Goal: Task Accomplishment & Management: Manage account settings

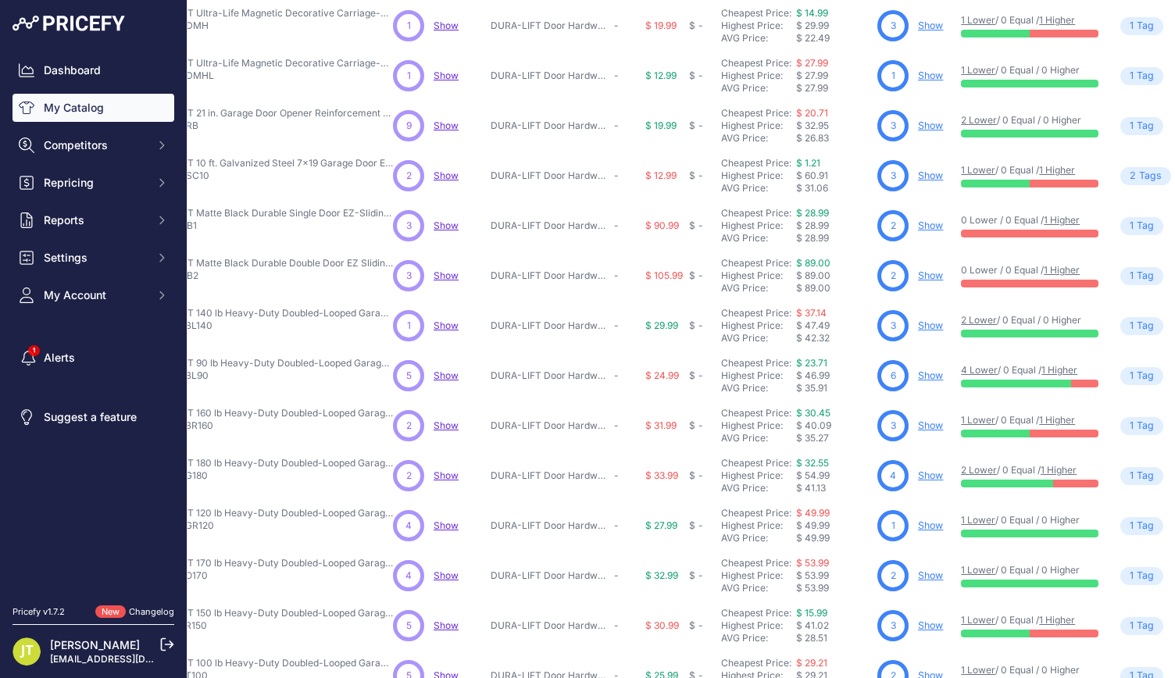
scroll to position [208, 0]
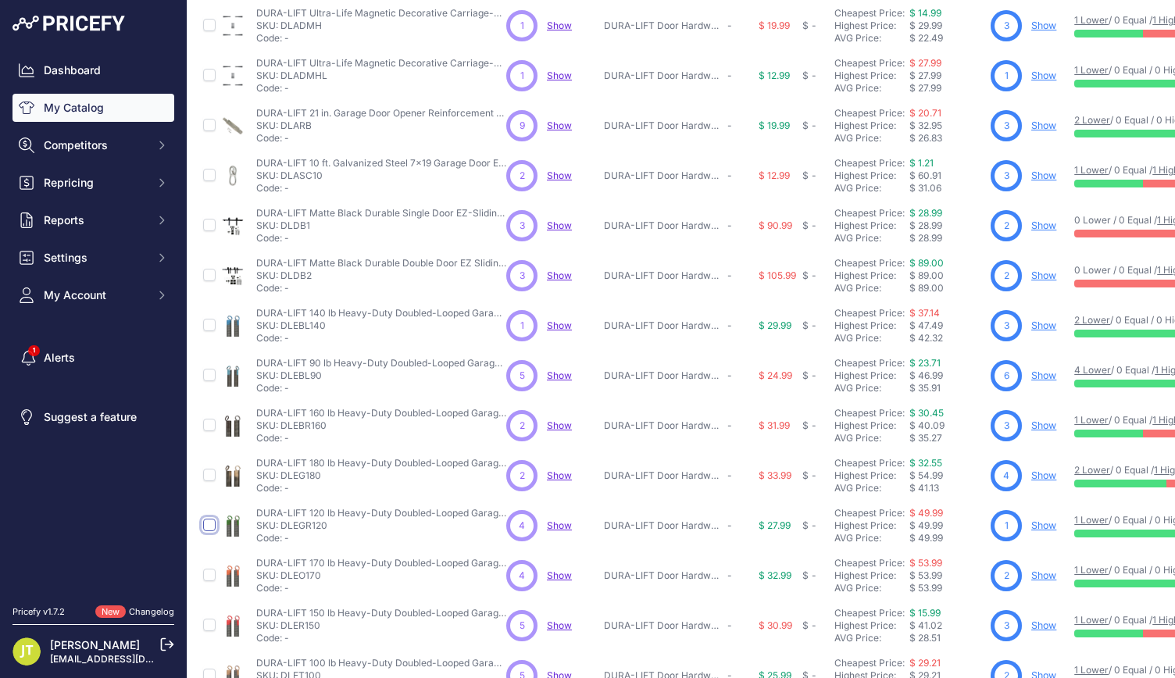
click at [209, 456] on input "checkbox" at bounding box center [209, 525] width 12 height 12
checkbox input "true"
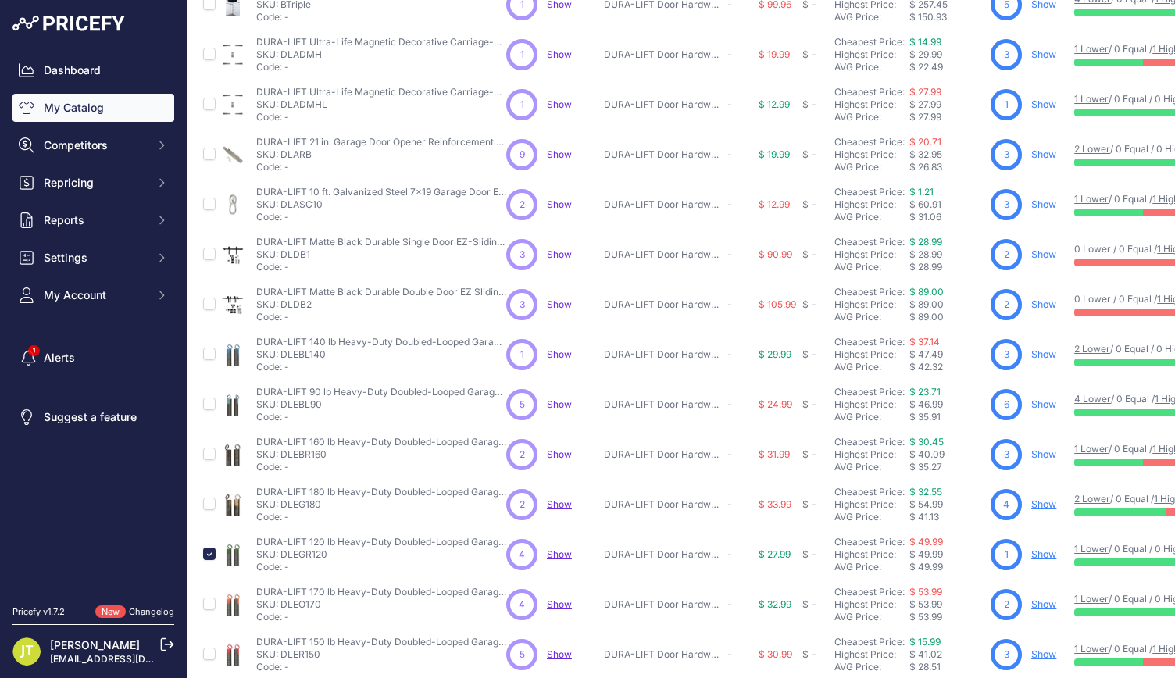
click at [999, 456] on link "Show" at bounding box center [1043, 554] width 25 height 12
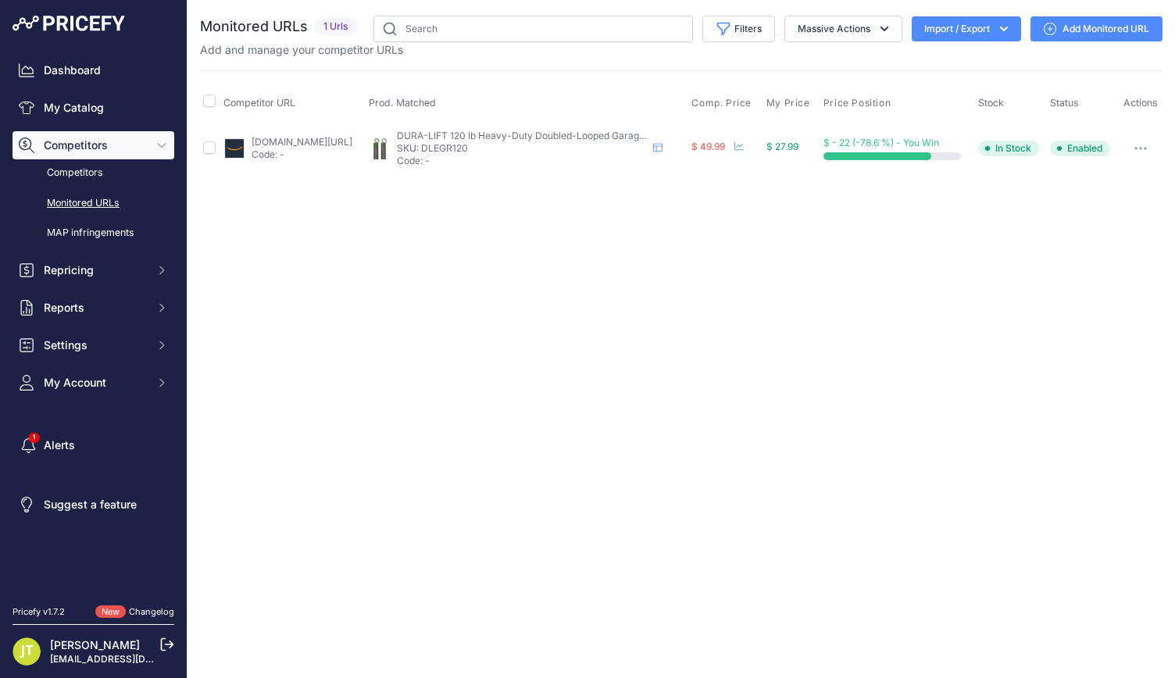
click at [1062, 23] on link "Add Monitored URL" at bounding box center [1096, 28] width 132 height 25
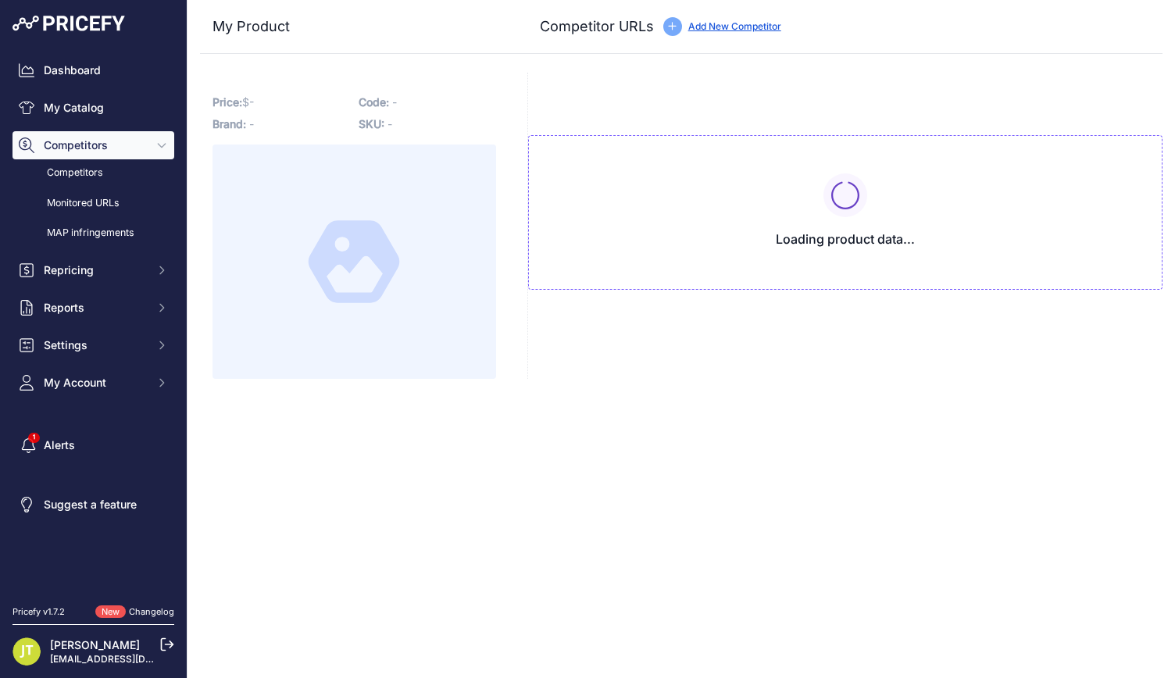
type input "[DOMAIN_NAME][URL]"
type input "www.homedepot.com/p/DURA-LIFT-120-LB-Heavy-Duty-Extension-Garage-Door-Spring-2-…"
type input "www.lowes.com/pd/DURA-LIFT-2-Pack-Green-Steel-Garage-Door-Extension-Spring/5002…"
type input "www.walmart.com/ip/DURA-LIFT-Heavy-Duty-Extension-Garage-Door-Spring-2-Pack-120…"
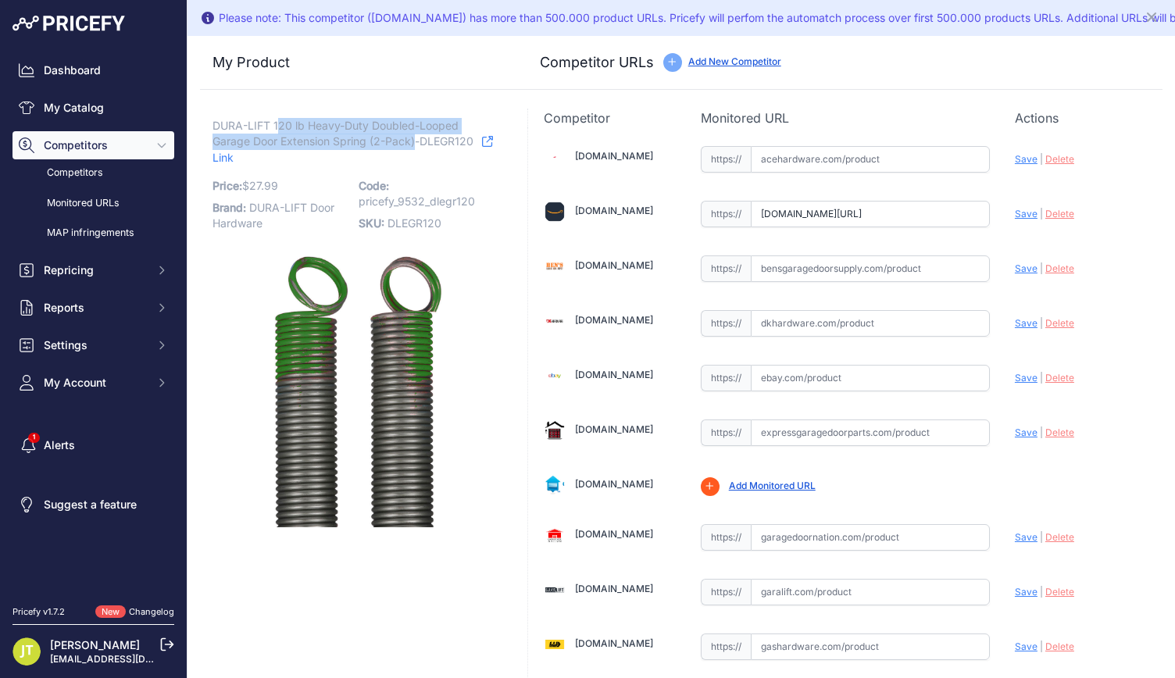
drag, startPoint x: 277, startPoint y: 126, endPoint x: 417, endPoint y: 138, distance: 141.2
click at [417, 138] on span "DURA-LIFT 120 lb Heavy-Duty Doubled-Looped Garage Door Extension Spring (2-Pack…" at bounding box center [342, 134] width 261 height 36
copy span "20 lb Heavy-Duty Doubled-Looped Garage Door Extension Spring (2-Pack)"
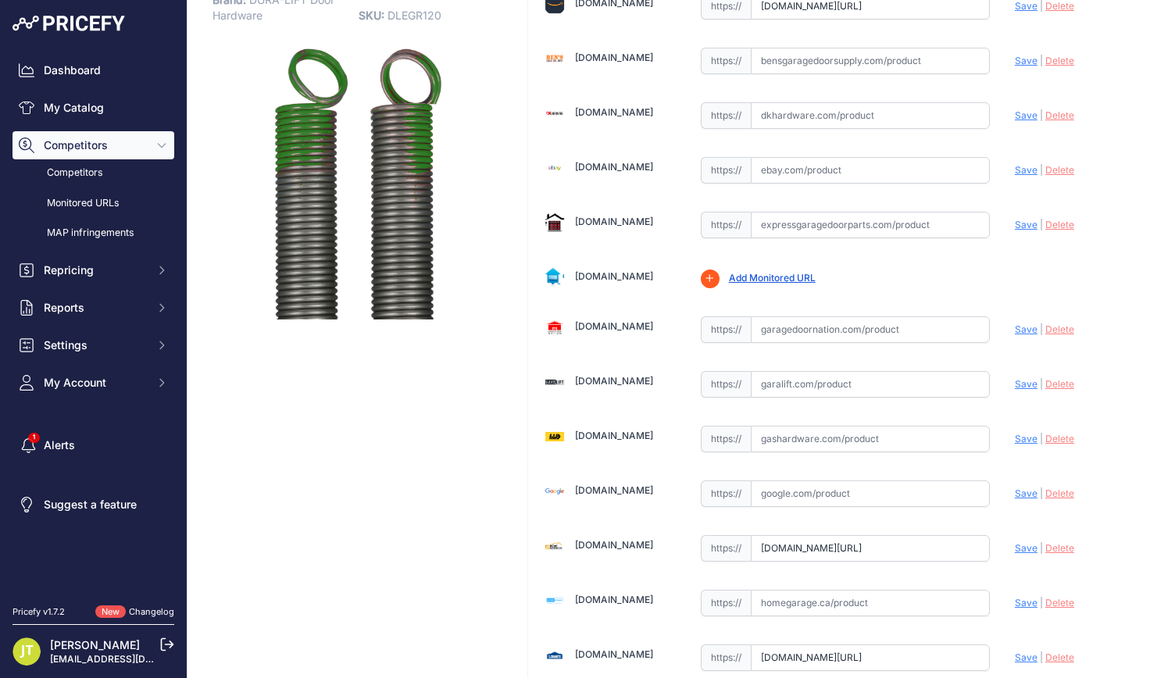
click at [952, 535] on input "www.homedepot.com/p/DURA-LIFT-120-LB-Heavy-Duty-Extension-Garage-Door-Spring-2-…" at bounding box center [870, 548] width 239 height 27
click at [953, 535] on input "www.homedepot.com/p/DURA-LIFT-120-LB-Heavy-Duty-Extension-Garage-Door-Spring-2-…" at bounding box center [870, 548] width 239 height 27
click at [787, 540] on input "text" at bounding box center [870, 548] width 239 height 27
paste input "https://www.homedepot.com/p/Everbilt-130-lb-Garage-Door-Extension-Spring-2-Pack…"
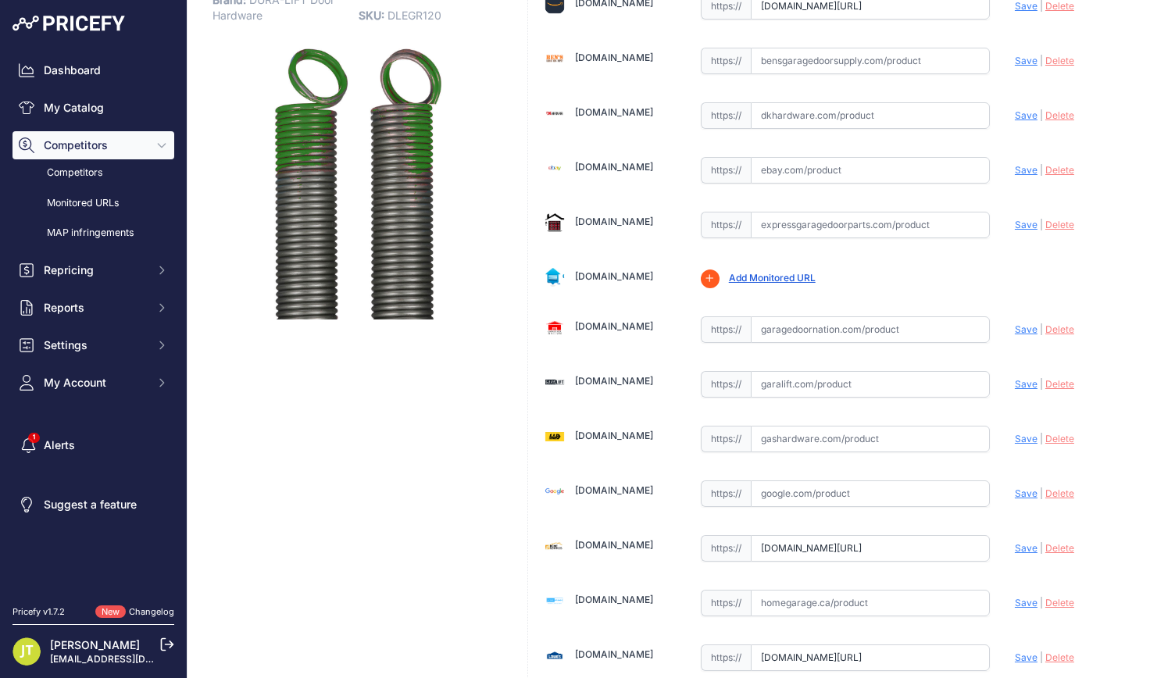
scroll to position [0, 0]
click at [1015, 549] on div "Update Profile Save | Delete Analyzing" at bounding box center [1081, 544] width 132 height 24
click at [1017, 542] on span "Save" at bounding box center [1026, 548] width 23 height 12
type input "https://www.homedepot.com/p/Everbilt-130-lb-Garage-Door-Extension-Spring-2-Pack…"
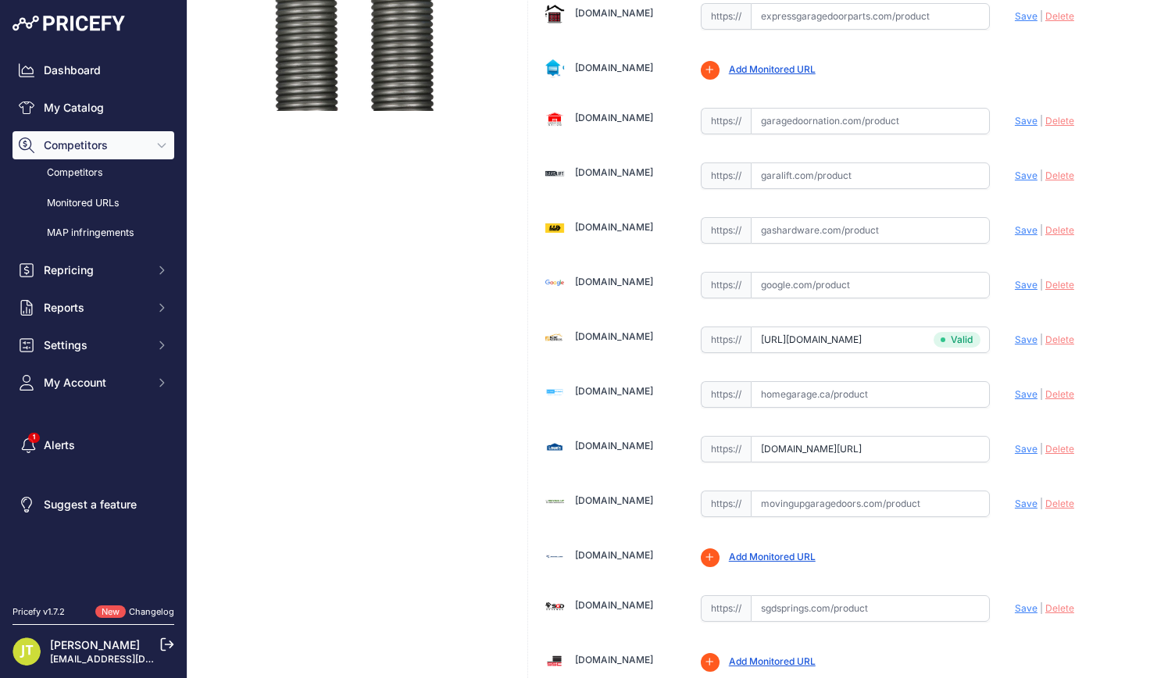
click at [922, 444] on input "www.lowes.com/pd/DURA-LIFT-2-Pack-Green-Steel-Garage-Door-Extension-Spring/5002…" at bounding box center [870, 449] width 239 height 27
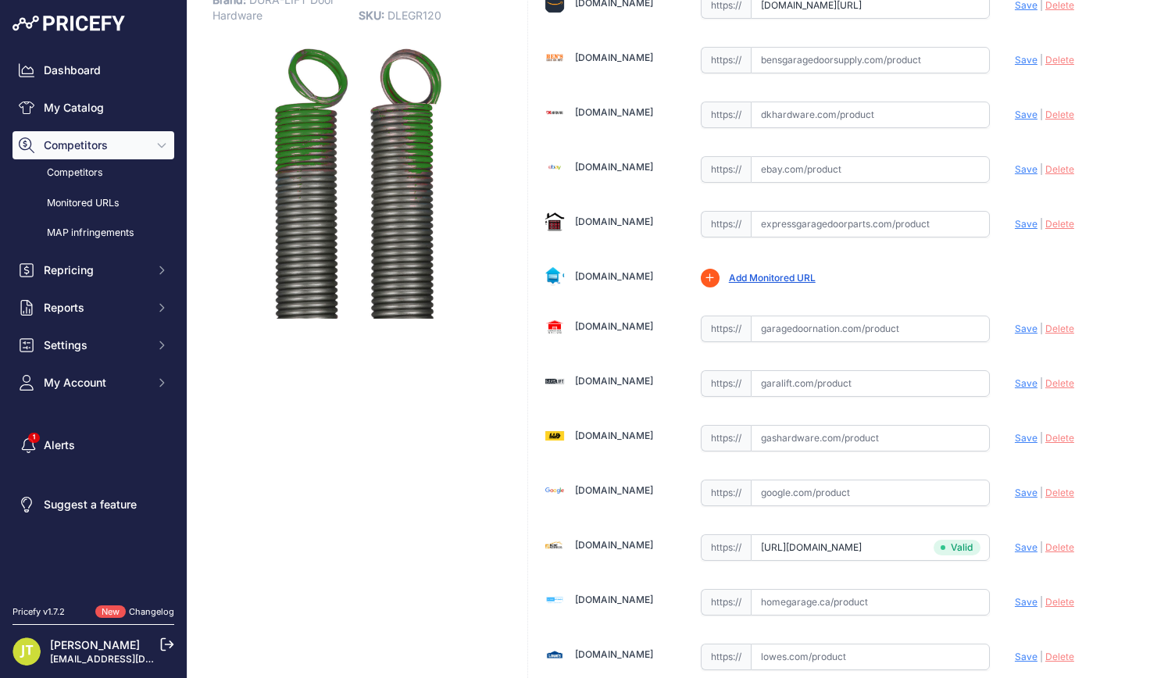
paste input "https://www.lowes.com/pd/Blue-Hawk-2-Pack-27-5-in-Black-Steel-Garage-Door-Exten…"
type input "https://www.lowes.com/pd/Blue-Hawk-2-Pack-27-5-in-Black-Steel-Garage-Door-Exten…"
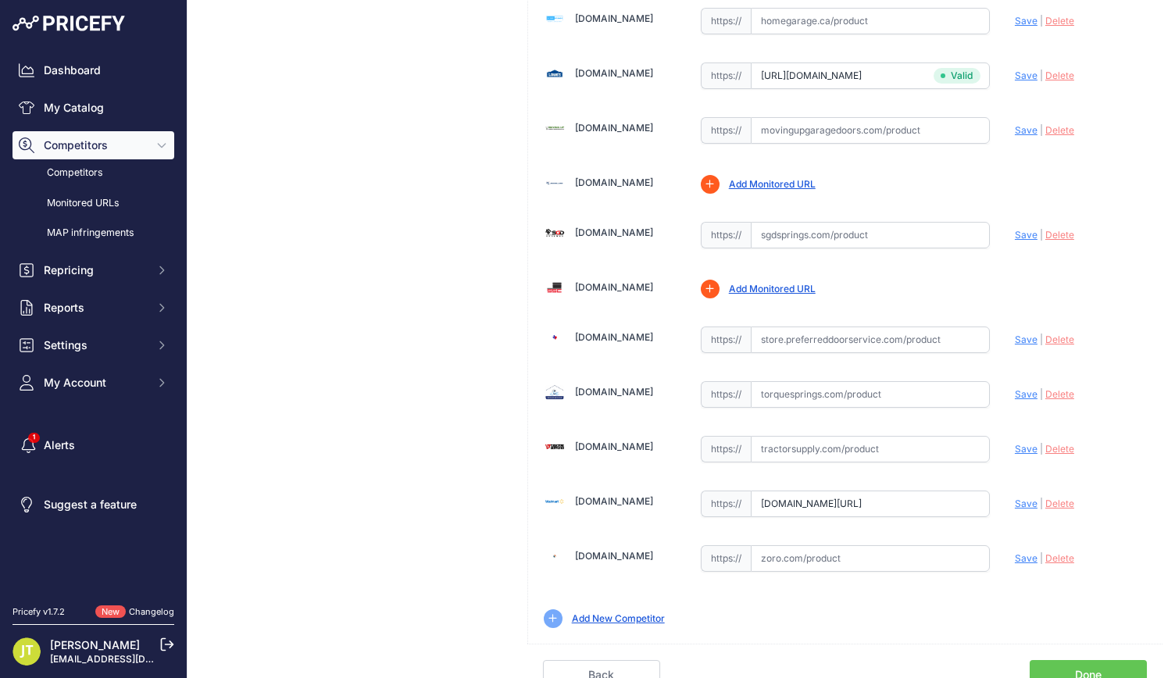
scroll to position [0, 0]
click at [937, 491] on input "www.walmart.com/ip/DURA-LIFT-Heavy-Duty-Extension-Garage-Door-Spring-2-Pack-120…" at bounding box center [870, 504] width 239 height 27
paste input "https://ca.gashardware.tech/products/garage-door-extension-springs-for-120-lb-d…"
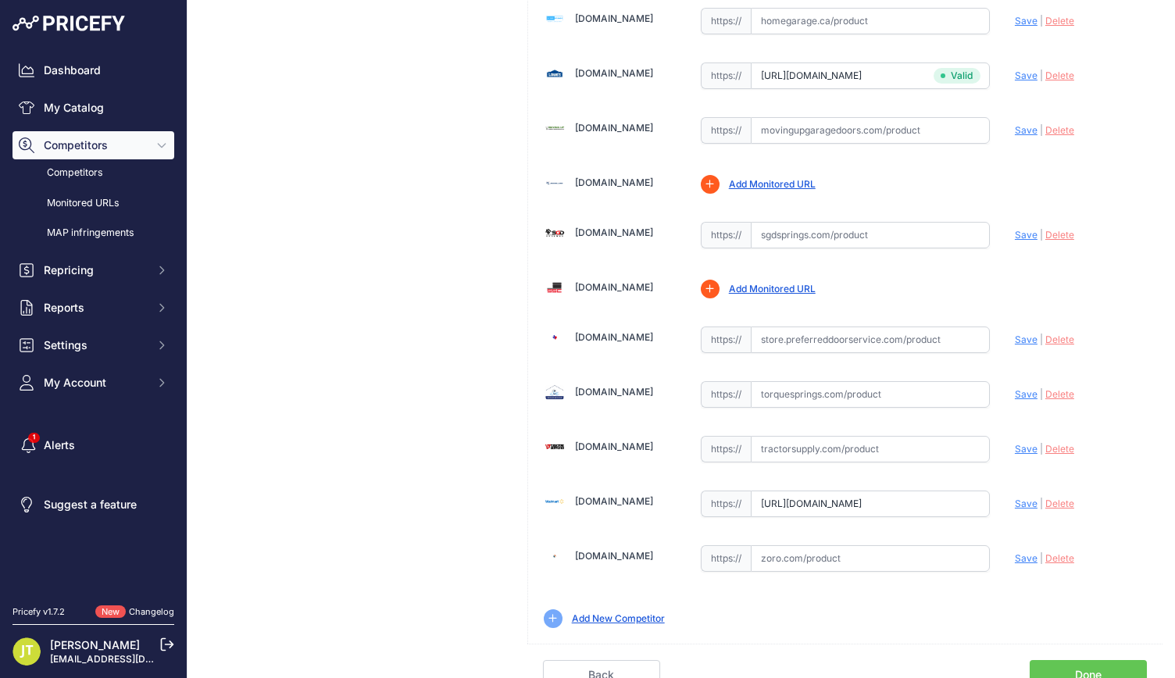
scroll to position [0, 400]
type input "ca.gashardware.tech/products/garage-door-extension-springs-for-120-lb-door-weig…"
click at [1015, 498] on span "Save" at bounding box center [1026, 504] width 23 height 12
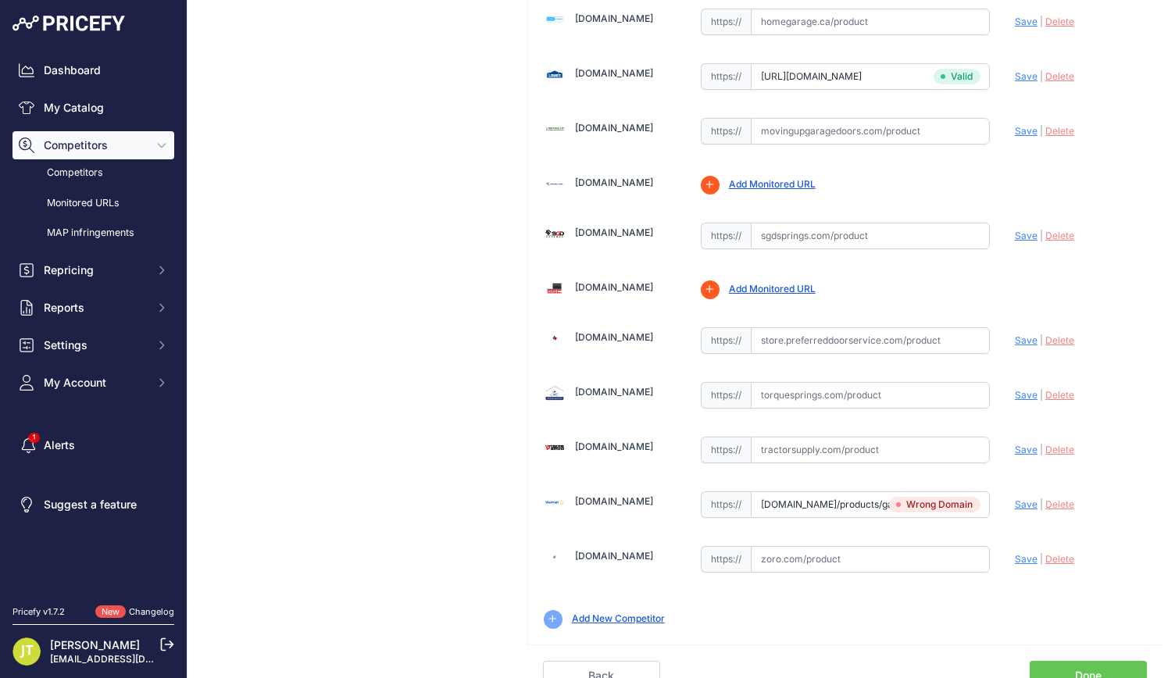
click at [1015, 498] on span "Save" at bounding box center [1026, 504] width 23 height 12
click at [836, 491] on input "ca.gashardware.tech/products/garage-door-extension-springs-for-120-lb-door-weig…" at bounding box center [870, 504] width 239 height 27
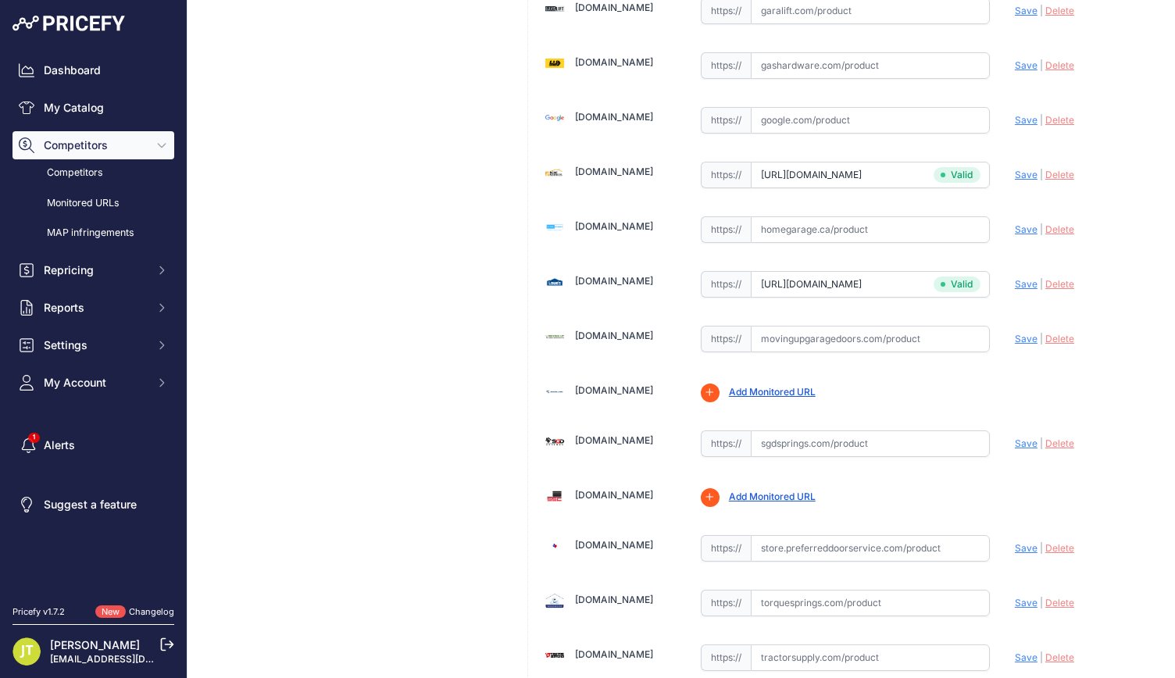
scroll to position [373, 0]
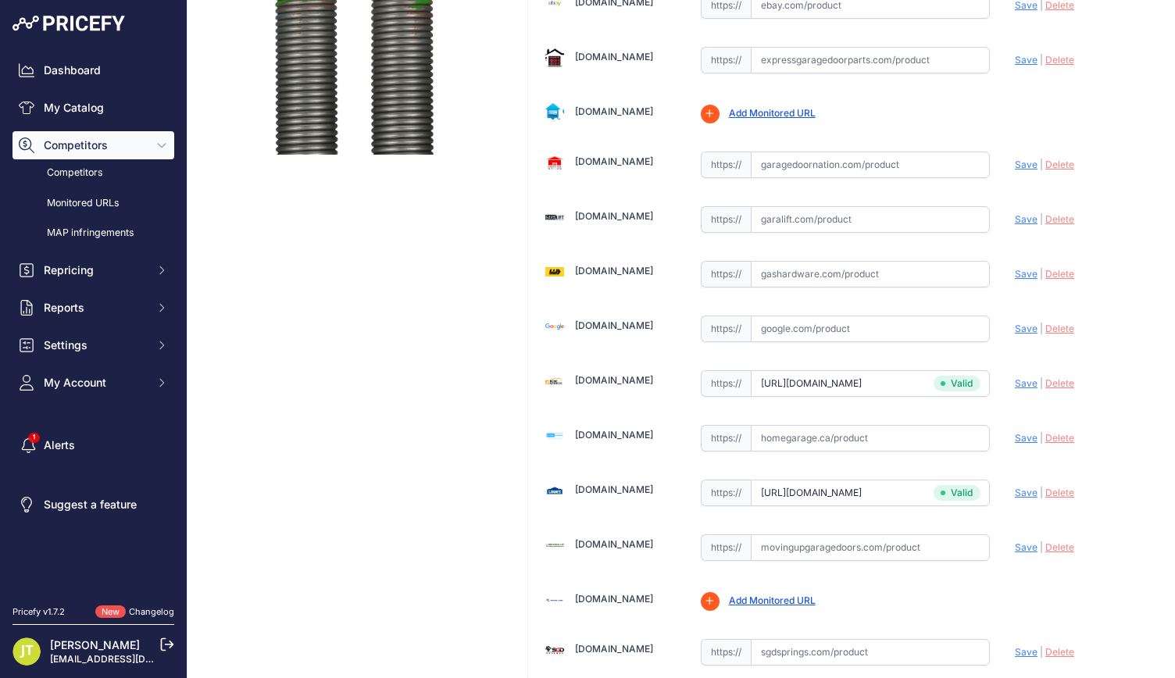
click at [787, 270] on input "text" at bounding box center [870, 274] width 239 height 27
paste input "https://ca.gashardware.tech/products/garage-door-extension-springs-for-120-lb-d…"
type input "ca.gashardware.tech/products/garage-door-extension-springs-for-120-lb-door-weig…"
click at [1015, 268] on span "Save" at bounding box center [1026, 274] width 23 height 12
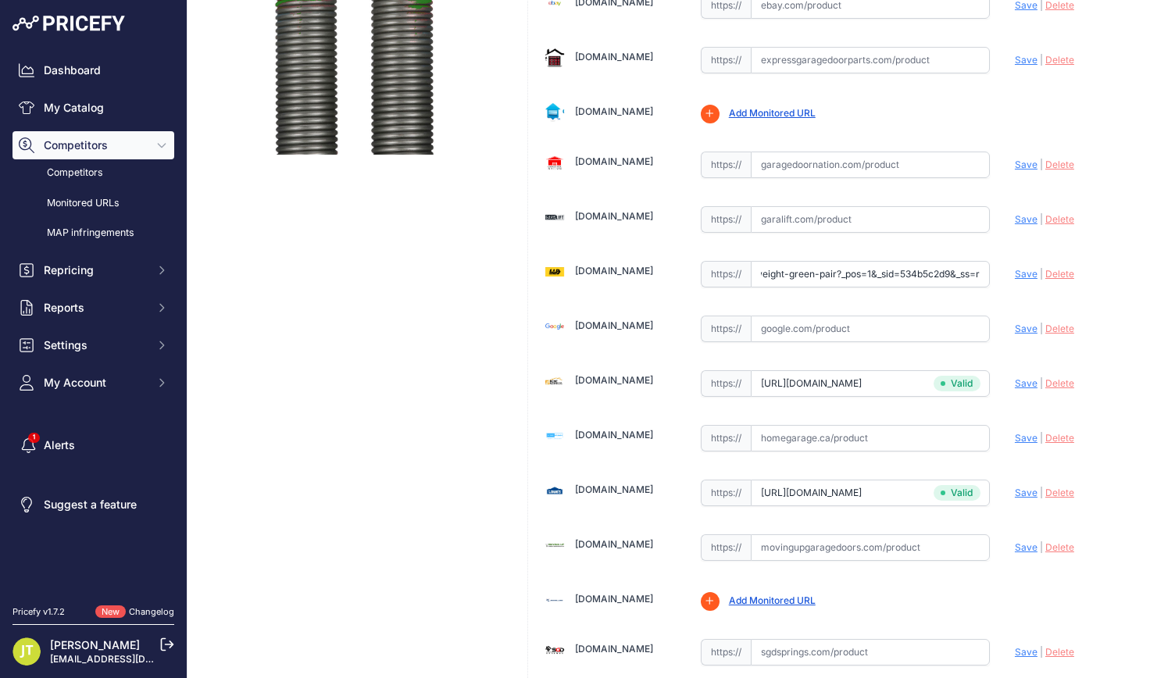
scroll to position [0, 0]
click at [1019, 277] on div "Update Profile Save | Delete Analyzing" at bounding box center [1081, 273] width 132 height 30
click at [1016, 268] on span "Save" at bounding box center [1026, 274] width 23 height 12
click at [828, 274] on input "ca.gashardware.tech/products/garage-door-extension-springs-for-120-lb-door-weig…" at bounding box center [870, 274] width 239 height 27
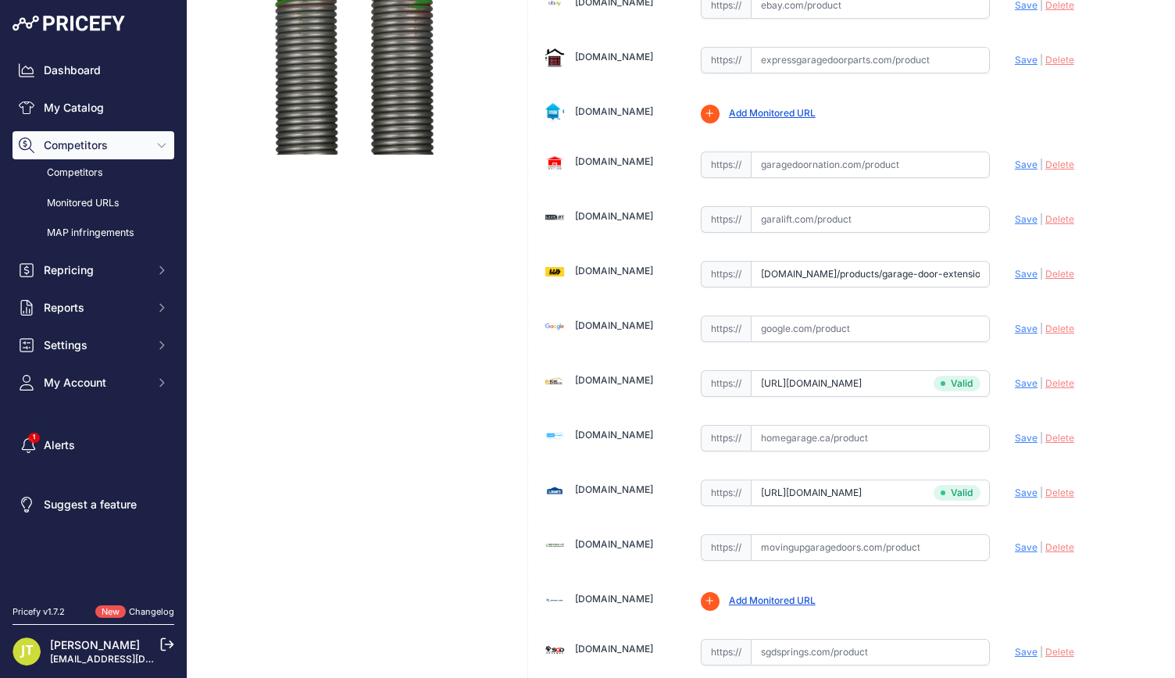
click at [828, 274] on input "ca.gashardware.tech/products/garage-door-extension-springs-for-120-lb-door-weig…" at bounding box center [870, 274] width 239 height 27
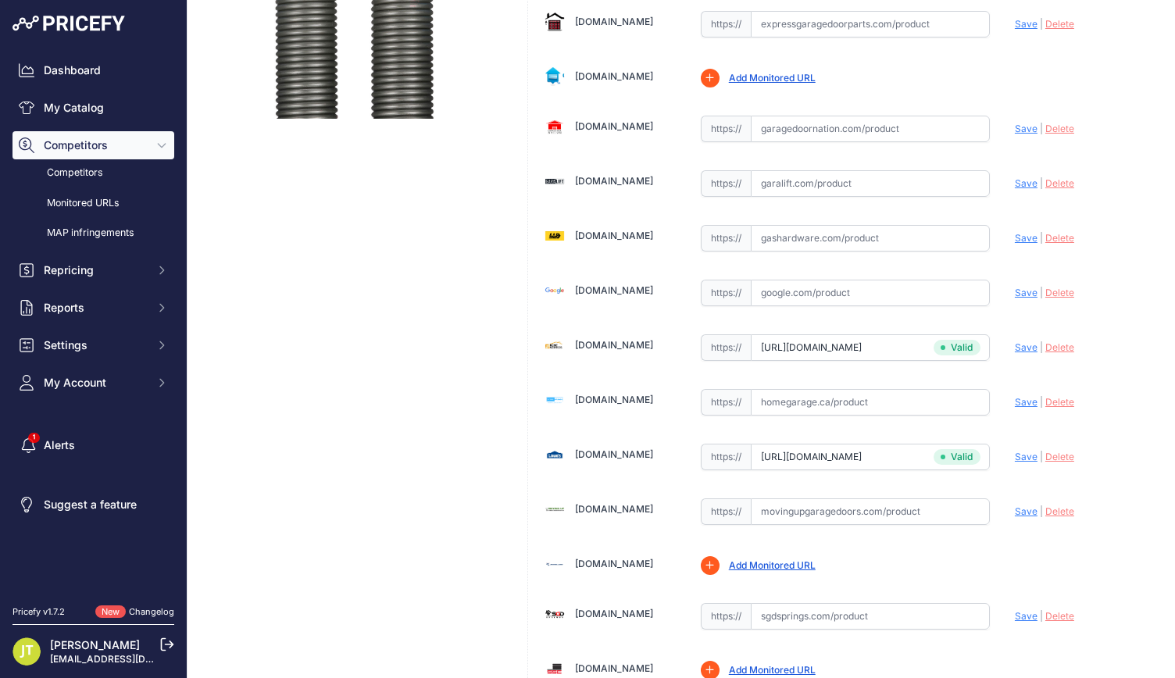
scroll to position [337, 0]
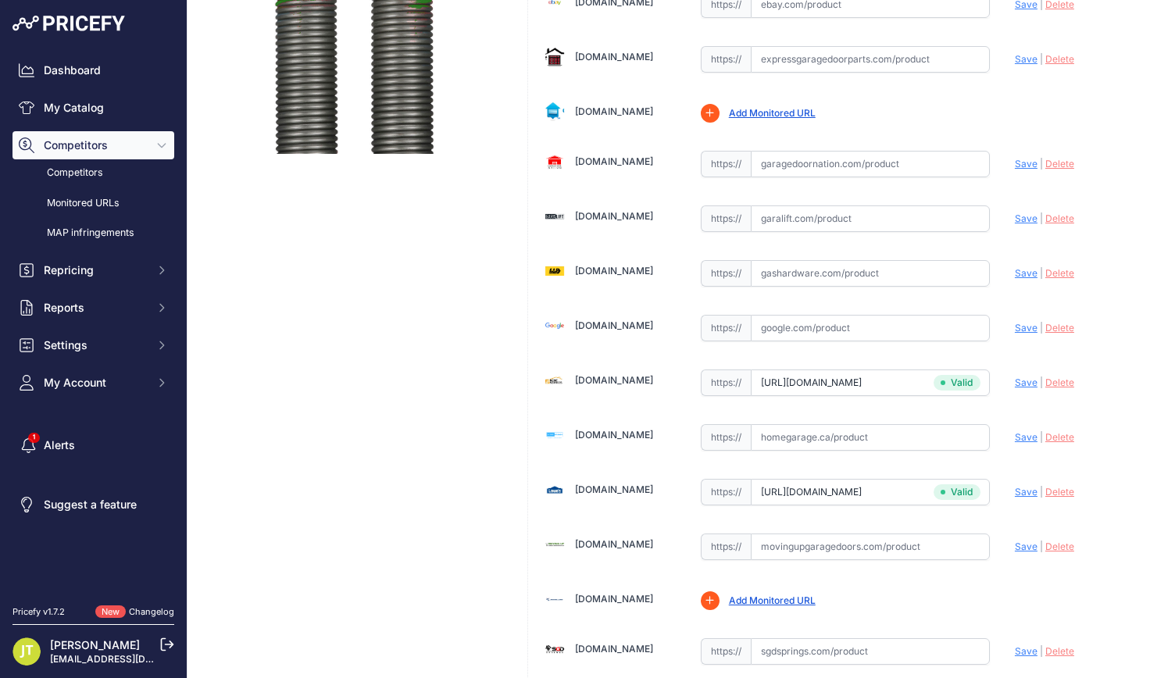
paste input "ca.gashardware.tech/products/garage-door-extension-springs-for-120-lb-door-weig…"
click at [1015, 267] on span "Save" at bounding box center [1026, 273] width 23 height 12
click at [1015, 268] on span "Save" at bounding box center [1026, 274] width 23 height 12
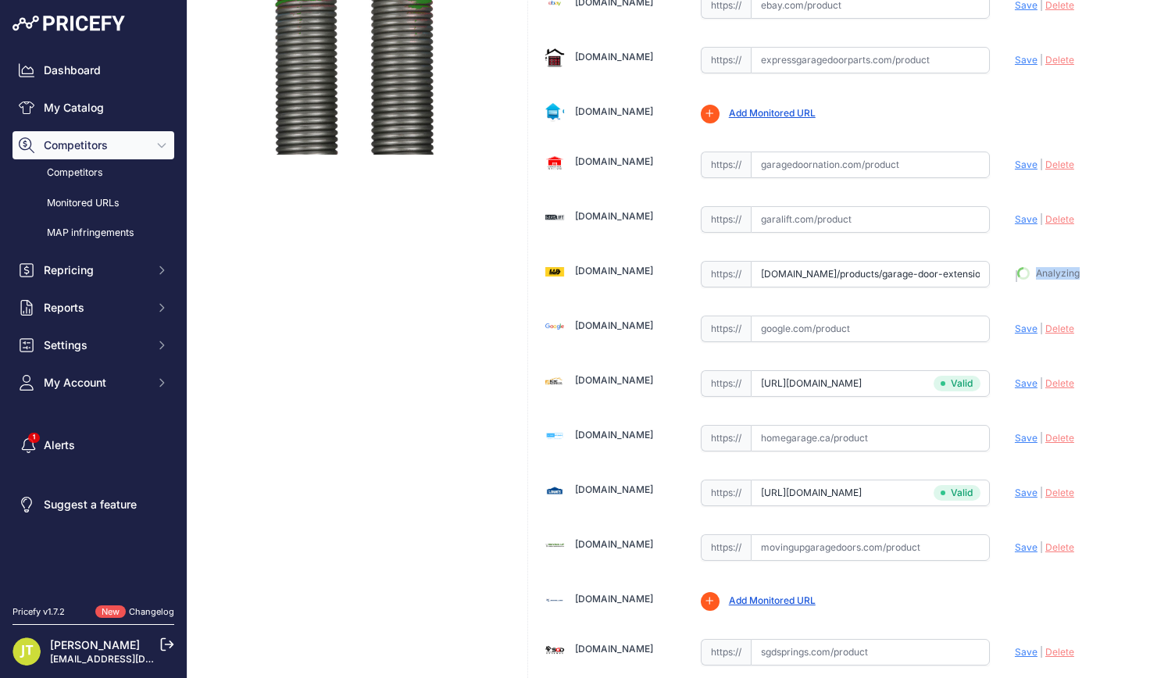
click at [1015, 267] on div "Update Profile Save | Delete Analyzing" at bounding box center [1081, 271] width 132 height 27
click at [1015, 268] on span "Save" at bounding box center [1026, 274] width 23 height 12
click at [0, 0] on icon at bounding box center [0, 0] width 0 height 0
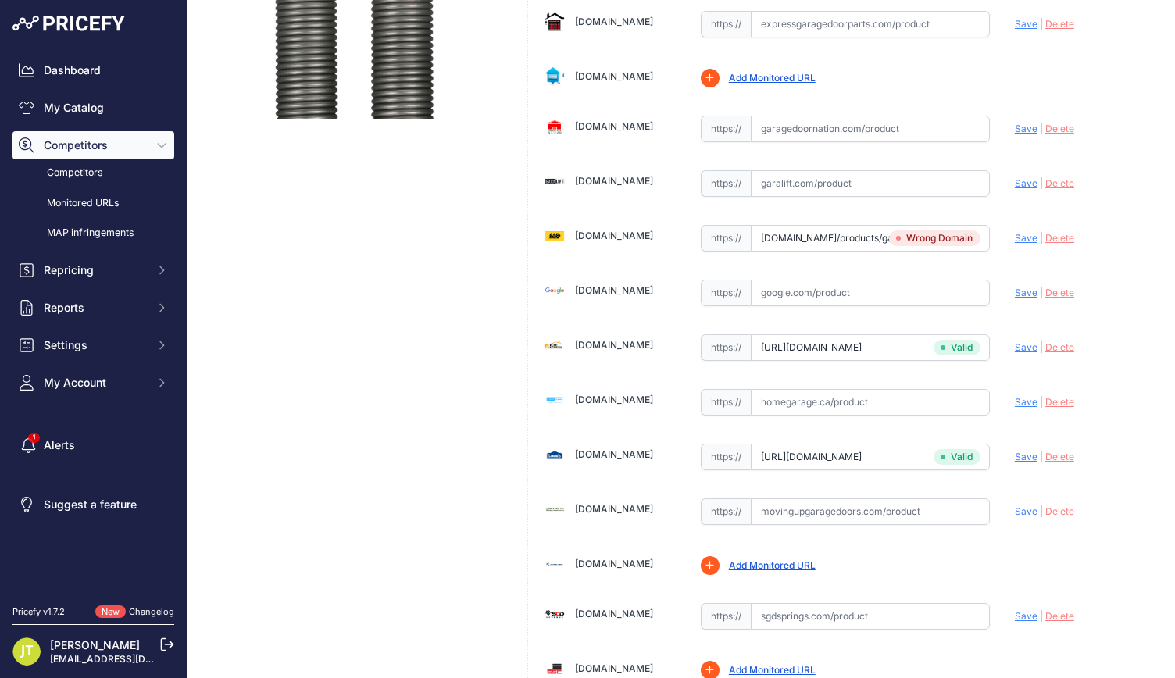
scroll to position [337, 0]
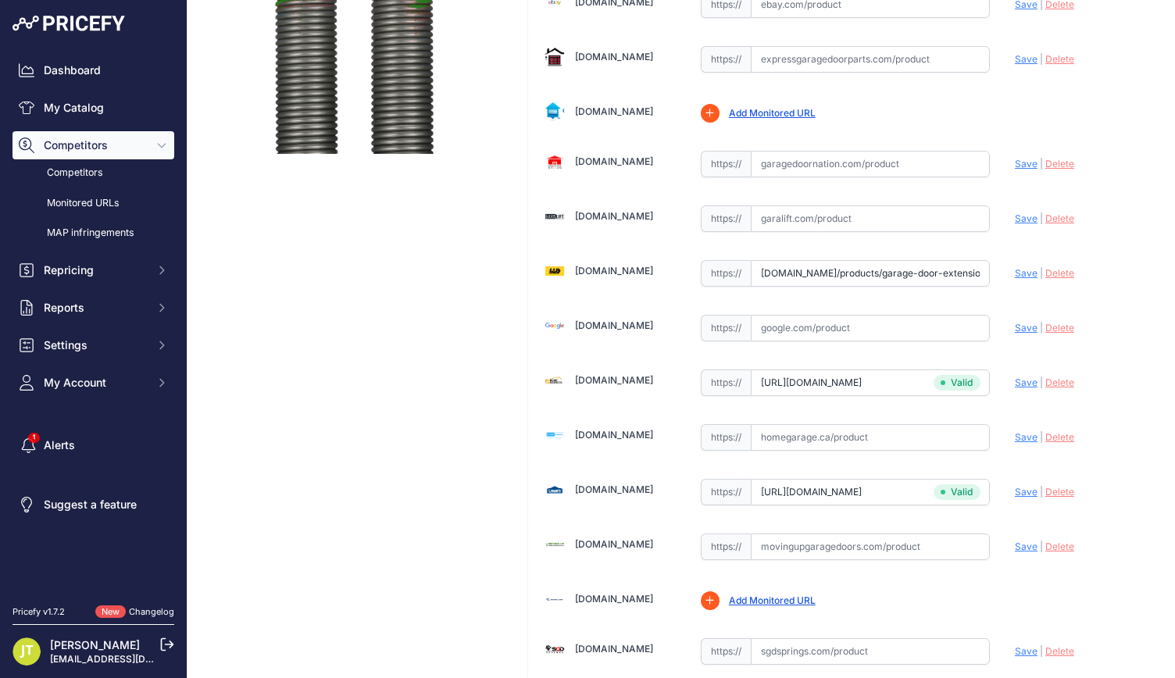
click at [825, 268] on input "ca.gashardware.tech/products/garage-door-extension-springs-for-120-lb-door-weig…" at bounding box center [870, 273] width 239 height 27
paste input "https://"
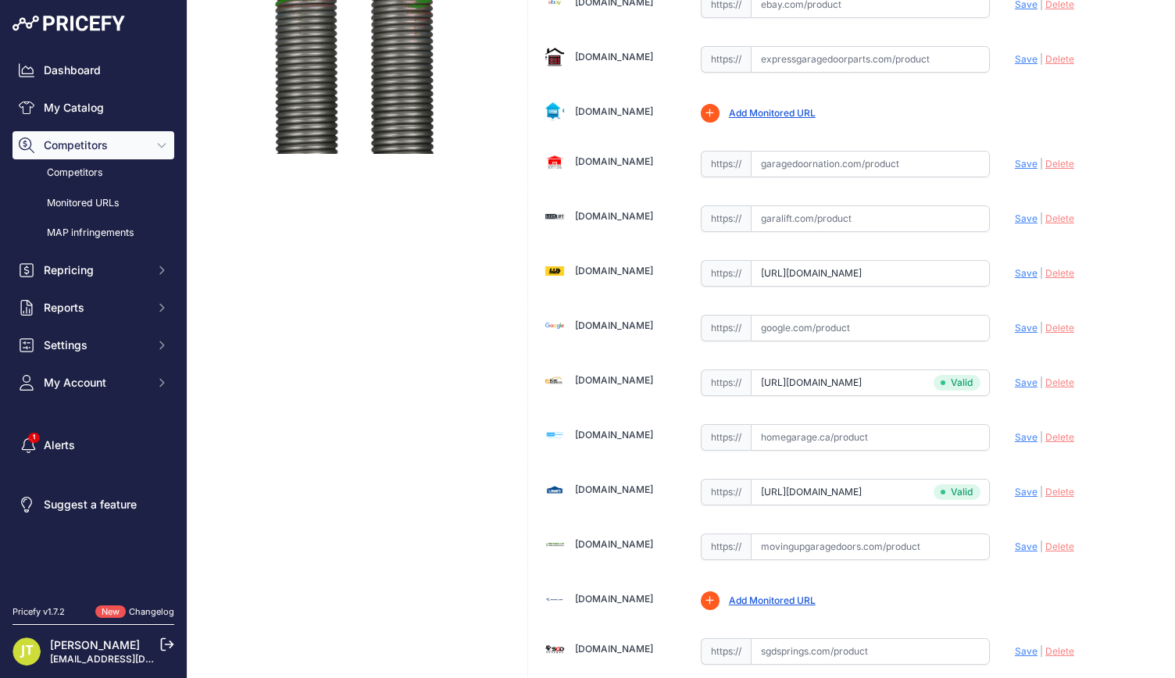
scroll to position [0, 400]
type input "ca.gashardware.tech/products/garage-door-extension-springs-for-120-lb-door-weig…"
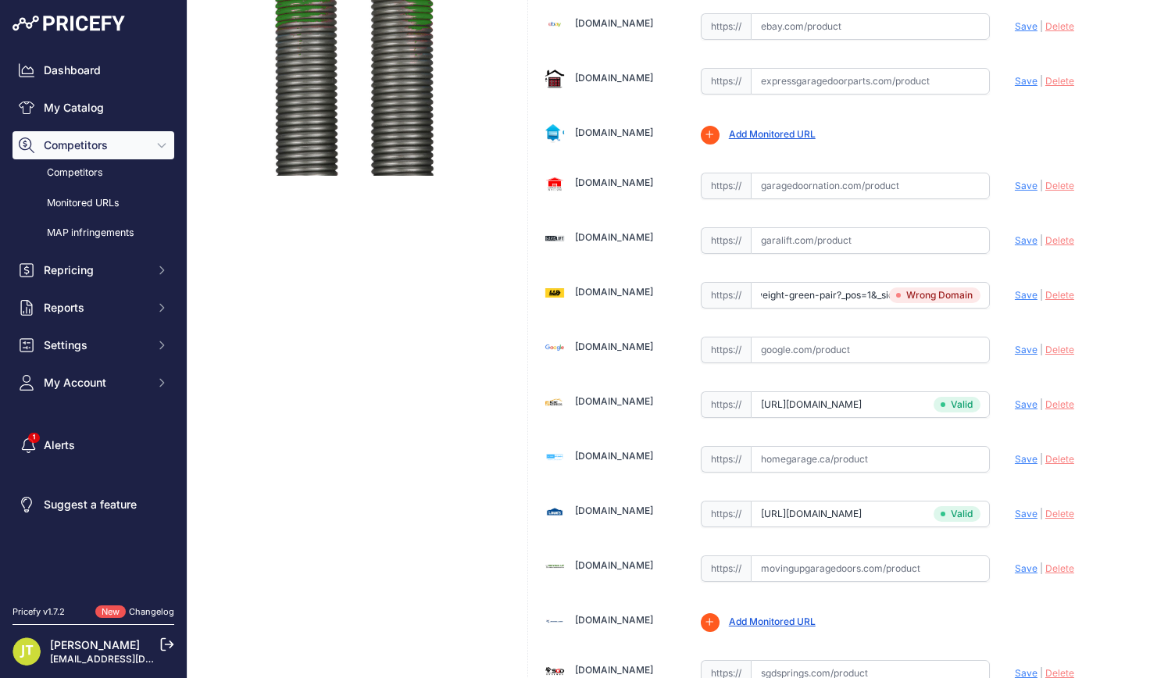
scroll to position [789, 0]
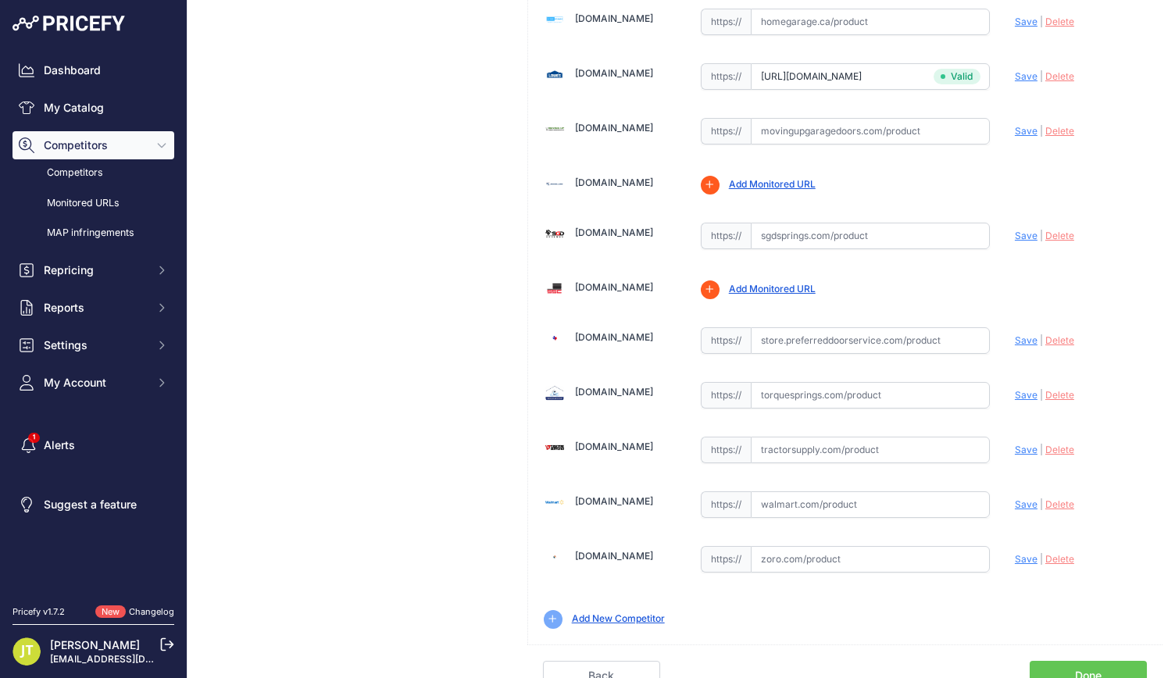
click at [1081, 661] on link "Done" at bounding box center [1088, 676] width 117 height 30
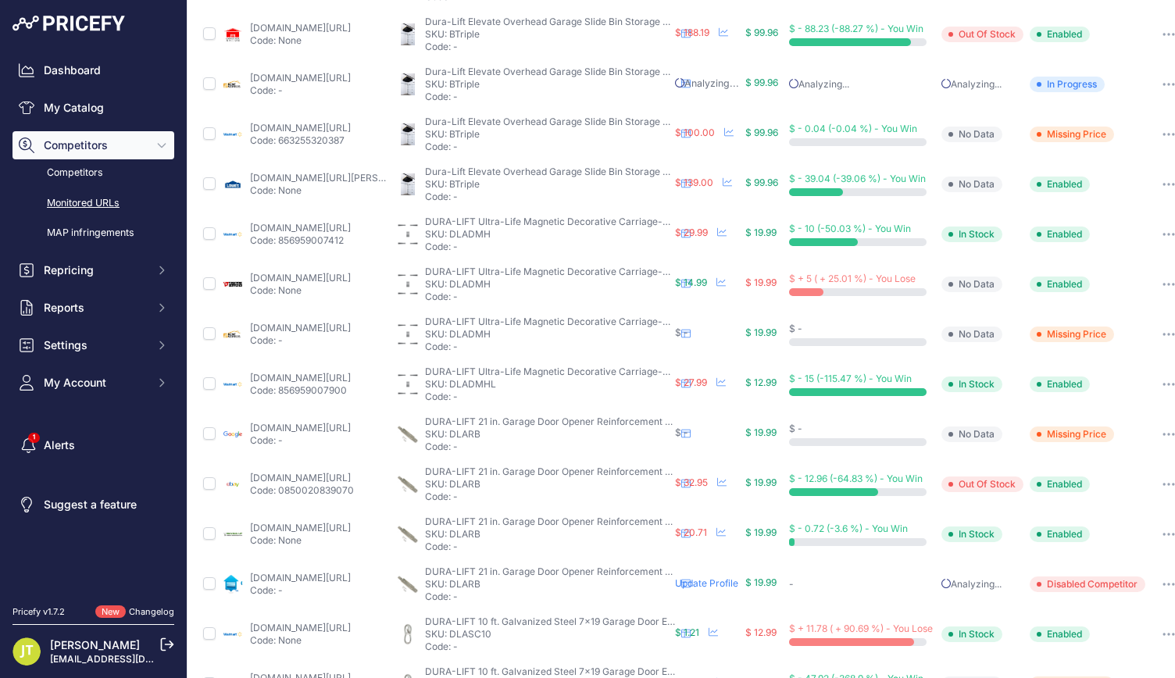
scroll to position [208, 125]
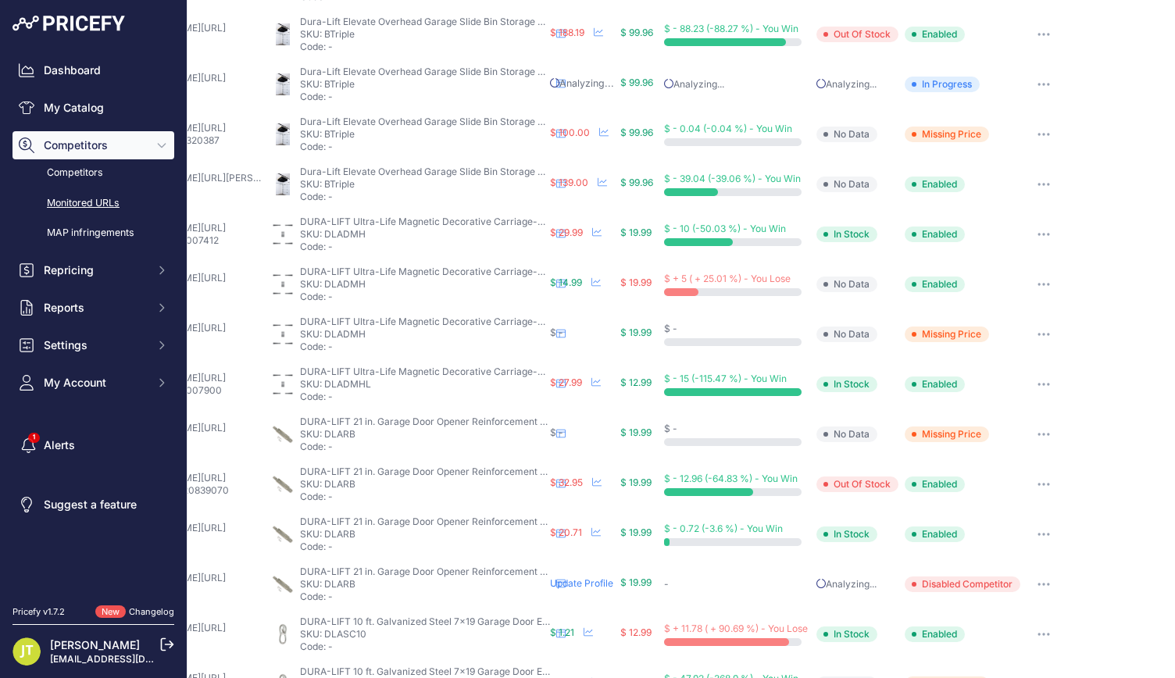
click at [1048, 333] on icon "button" at bounding box center [1043, 334] width 12 height 3
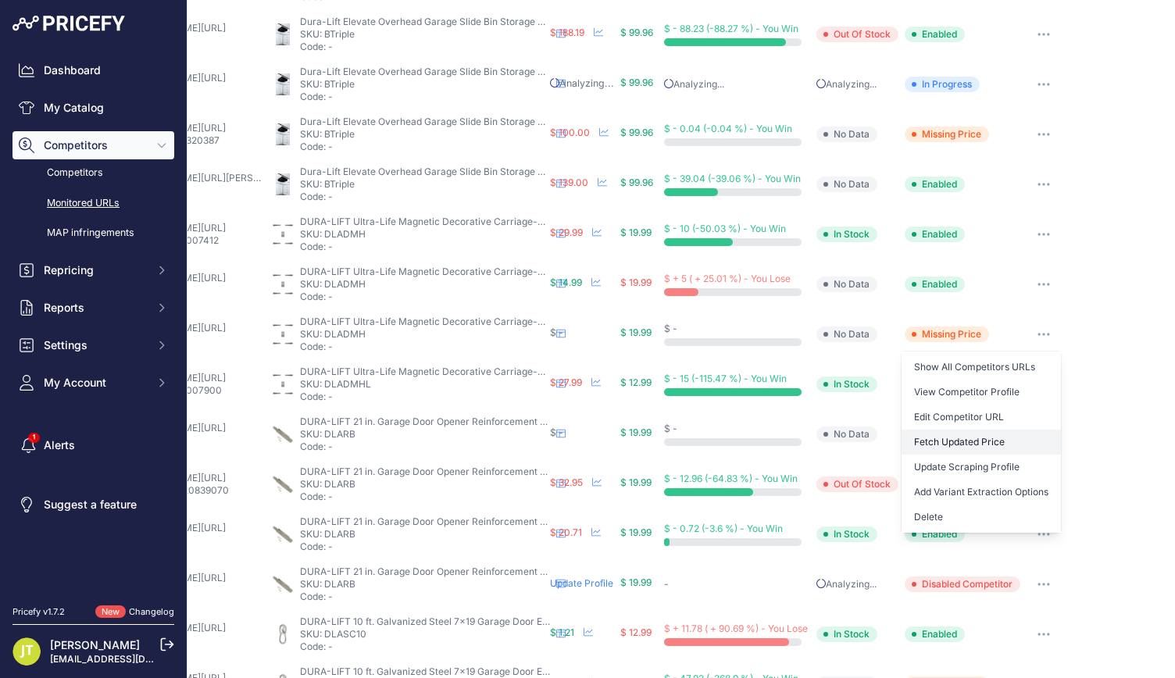
click at [976, 432] on button "Fetch Updated Price" at bounding box center [981, 442] width 159 height 25
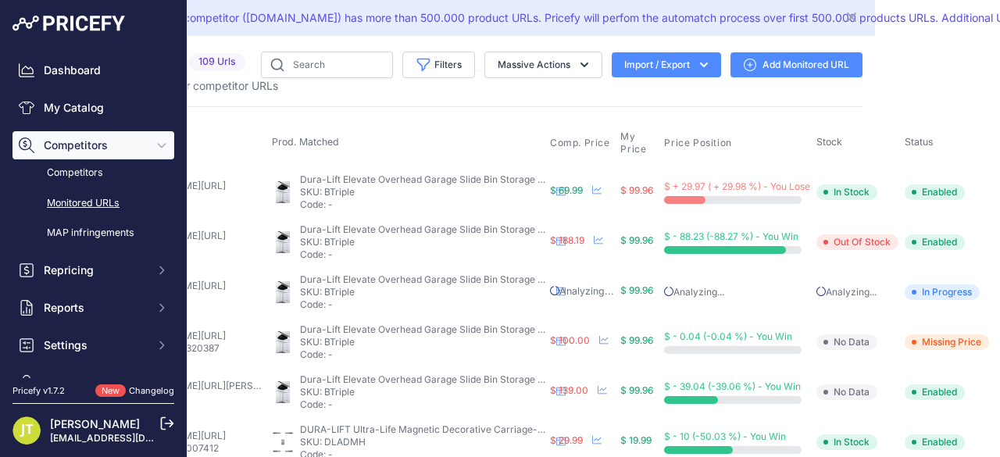
scroll to position [0, 0]
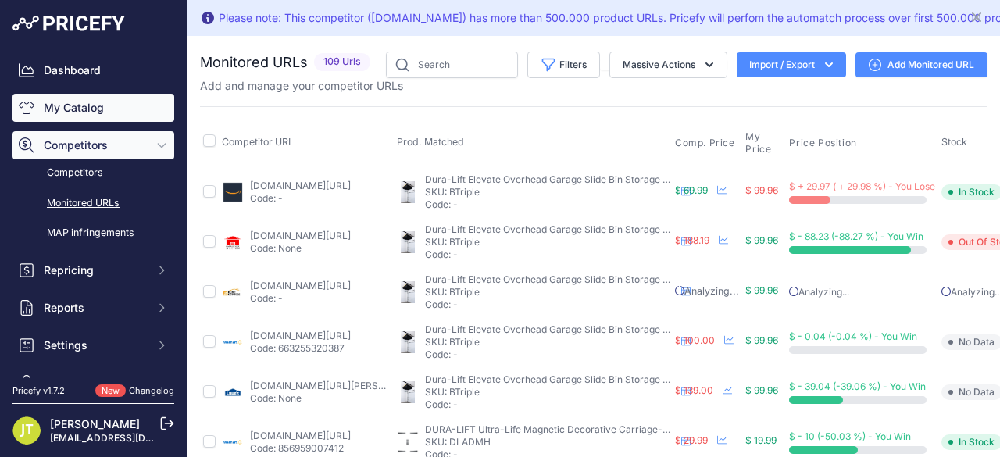
click at [75, 98] on link "My Catalog" at bounding box center [93, 108] width 162 height 28
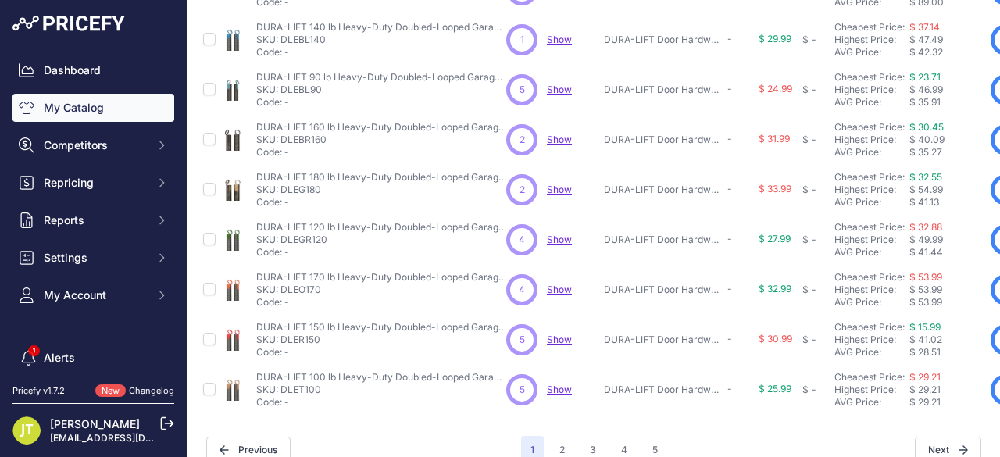
scroll to position [491, 0]
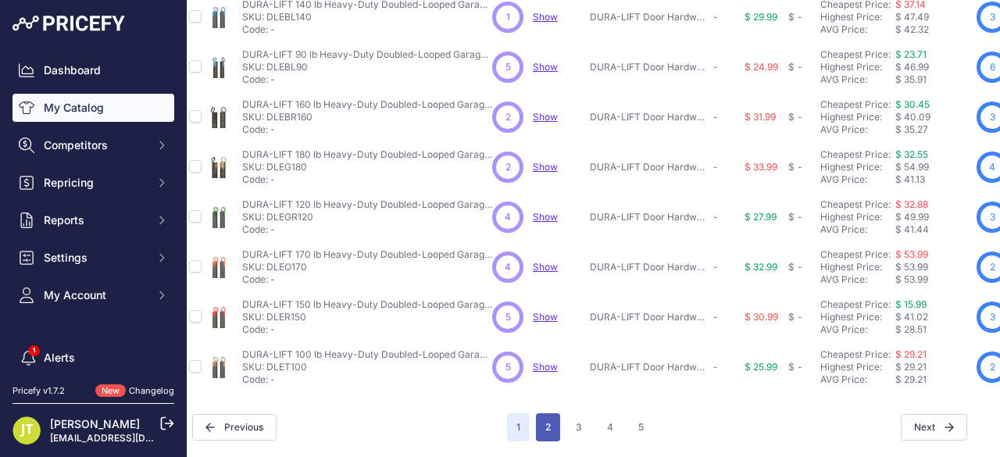
click at [541, 423] on button "2" at bounding box center [548, 427] width 24 height 28
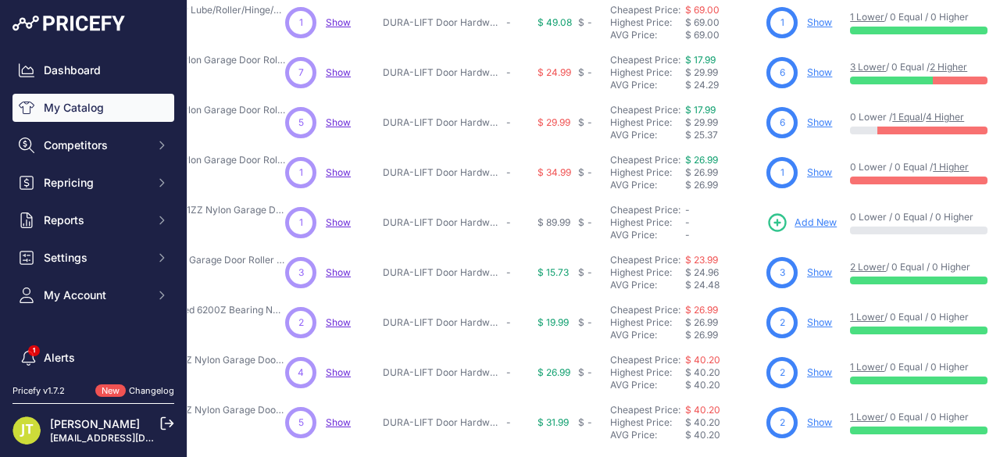
scroll to position [527, 221]
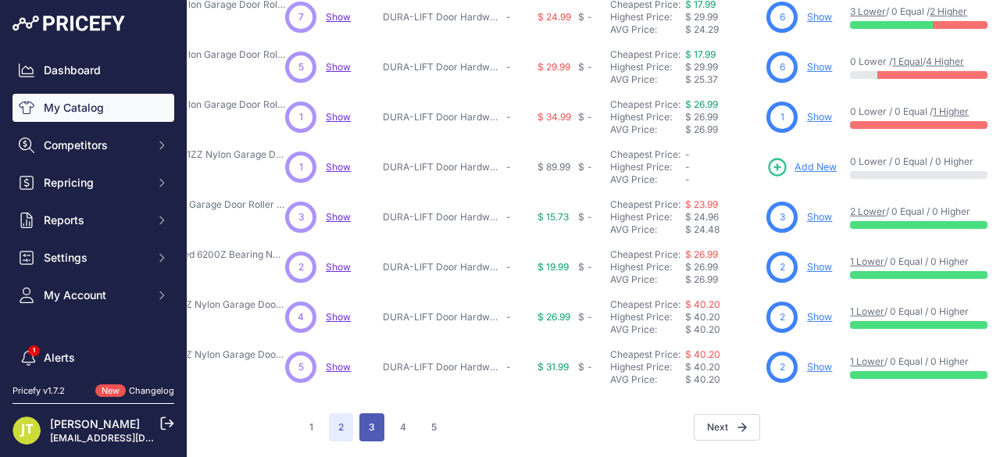
click at [375, 413] on button "3" at bounding box center [371, 427] width 25 height 28
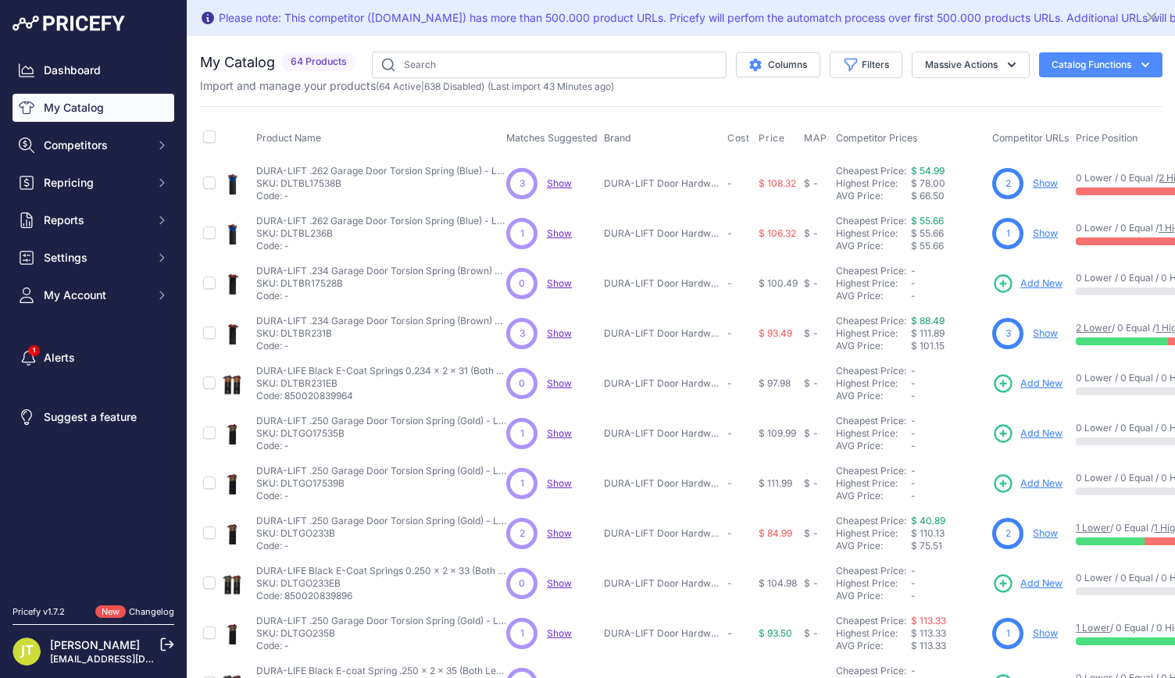
click at [999, 377] on span "Add New" at bounding box center [1041, 384] width 42 height 15
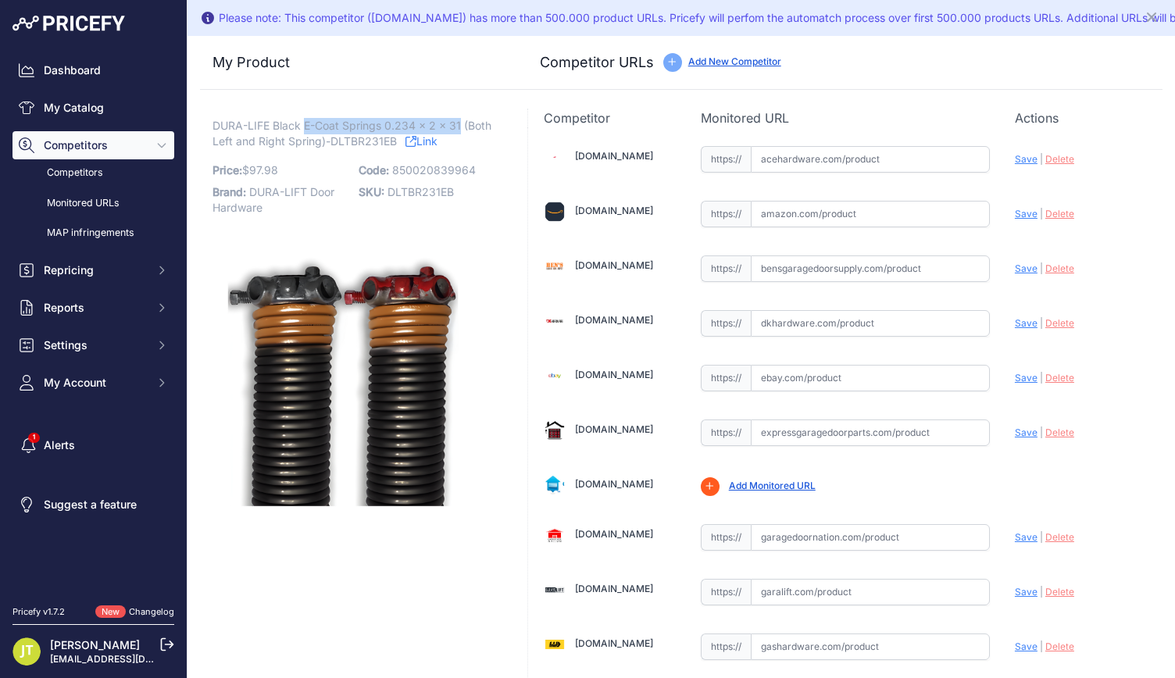
drag, startPoint x: 307, startPoint y: 123, endPoint x: 459, endPoint y: 120, distance: 152.4
click at [459, 120] on span "DURA-LIFE Black E-Coat Springs 0.234 x 2 x 31 (Both Left and Right Spring)-DLTB…" at bounding box center [351, 134] width 279 height 36
copy span "E-Coat Springs 0.234 x 2 x 31"
